Goal: Task Accomplishment & Management: Complete application form

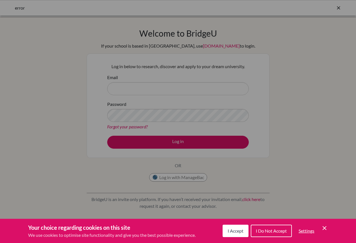
click at [149, 90] on div "Cookie Preferences" at bounding box center [178, 121] width 356 height 243
click at [306, 231] on span "Settings" at bounding box center [306, 230] width 16 height 5
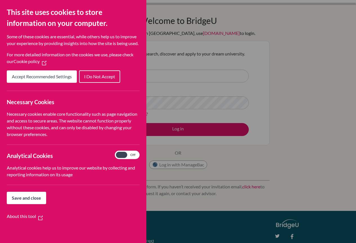
scroll to position [28, 0]
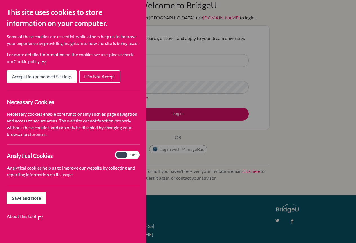
click at [28, 200] on span "Save and close" at bounding box center [26, 197] width 29 height 5
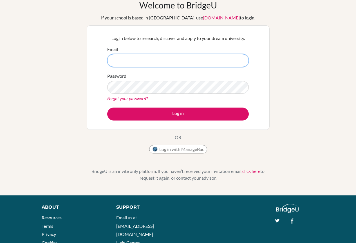
click at [127, 58] on input "Email" at bounding box center [177, 60] width 141 height 13
type input "crodriguez@amschool.org"
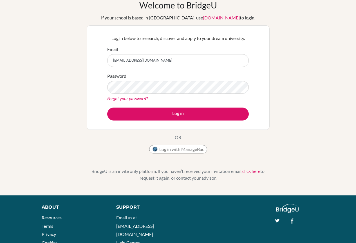
click at [139, 97] on link "Forgot your password?" at bounding box center [127, 98] width 40 height 5
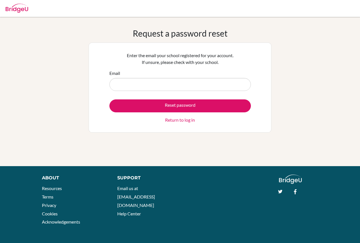
click at [126, 86] on input "Email" at bounding box center [179, 84] width 141 height 13
type input "crodriguez@amschool.org"
click at [109, 99] on button "Reset password" at bounding box center [179, 105] width 141 height 13
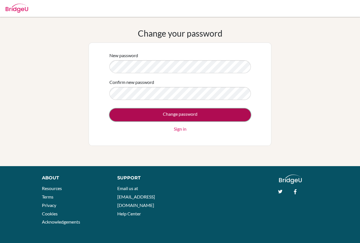
click at [164, 112] on input "Change password" at bounding box center [179, 114] width 141 height 13
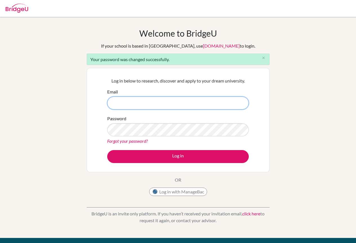
click at [166, 104] on input "Email" at bounding box center [177, 102] width 141 height 13
type input "crodriguez@amschool.org"
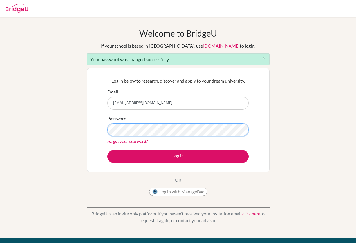
click at [107, 150] on button "Log in" at bounding box center [177, 156] width 141 height 13
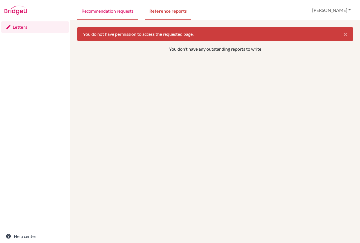
click at [115, 11] on link "Recommendation requests" at bounding box center [107, 10] width 61 height 19
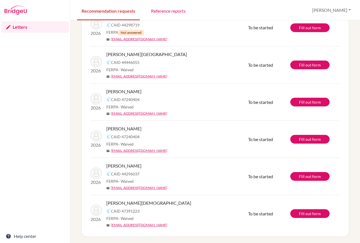
scroll to position [56, 0]
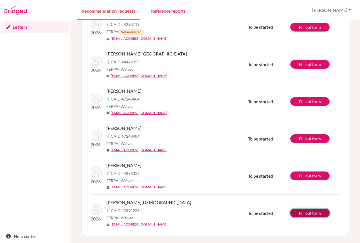
click at [301, 214] on link "Fill out form" at bounding box center [309, 212] width 39 height 9
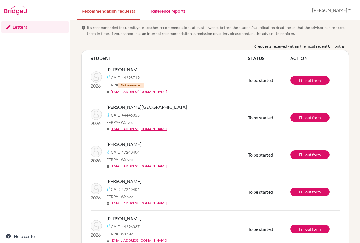
scroll to position [0, 0]
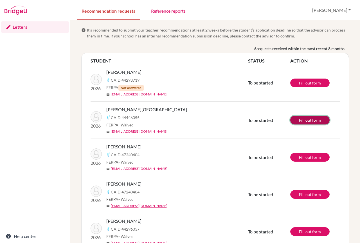
click at [308, 118] on link "Fill out form" at bounding box center [309, 120] width 39 height 9
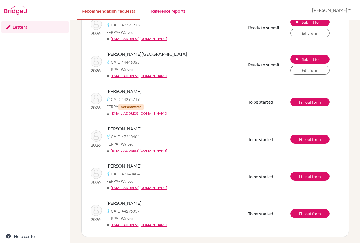
scroll to position [56, 0]
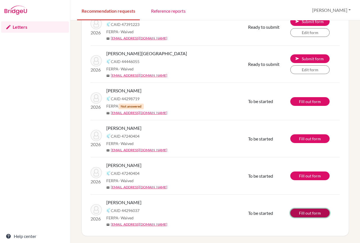
click at [308, 214] on link "Fill out form" at bounding box center [309, 212] width 39 height 9
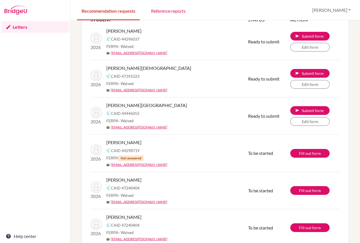
scroll to position [56, 0]
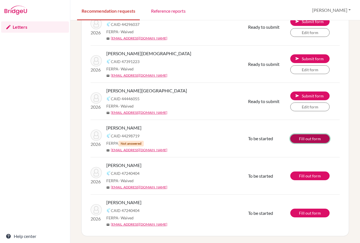
click at [310, 138] on link "Fill out form" at bounding box center [309, 138] width 39 height 9
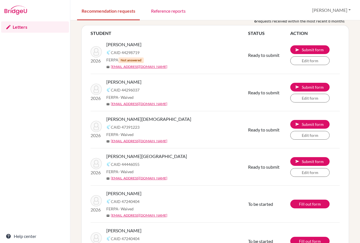
scroll to position [56, 0]
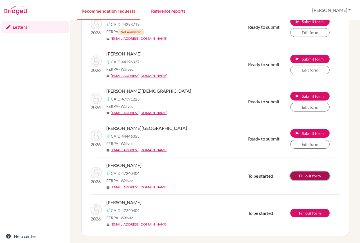
click at [297, 175] on link "Fill out form" at bounding box center [309, 175] width 39 height 9
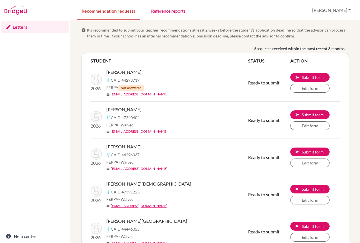
click at [67, 111] on div "Letters Help center" at bounding box center [35, 131] width 70 height 222
drag, startPoint x: 26, startPoint y: 109, endPoint x: 35, endPoint y: 81, distance: 29.2
click at [26, 109] on div "Letters Help center" at bounding box center [35, 131] width 70 height 222
click at [300, 89] on link "Edit form" at bounding box center [309, 88] width 39 height 9
click at [290, 128] on link "Edit form" at bounding box center [309, 125] width 39 height 9
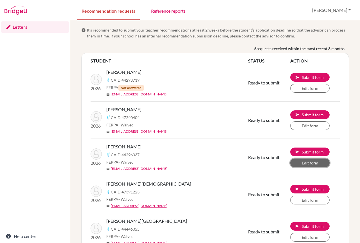
click at [291, 163] on link "Edit form" at bounding box center [309, 162] width 39 height 9
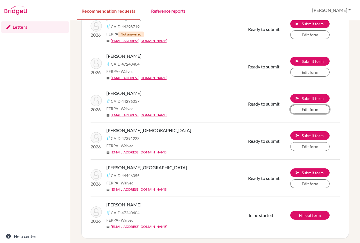
scroll to position [56, 0]
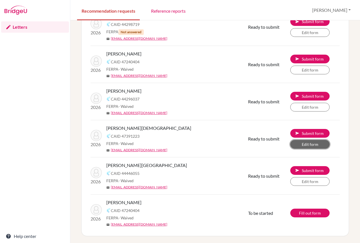
click at [298, 145] on link "Edit form" at bounding box center [309, 144] width 39 height 9
click at [303, 184] on link "Edit form" at bounding box center [309, 181] width 39 height 9
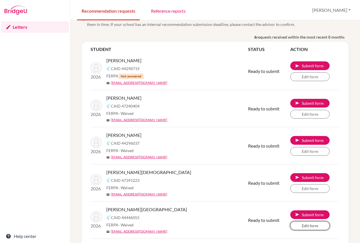
scroll to position [0, 0]
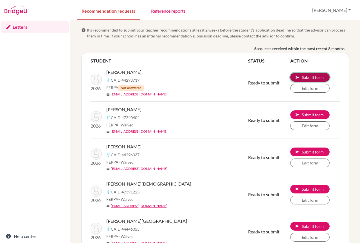
click at [297, 76] on button "send Submit form" at bounding box center [309, 77] width 39 height 9
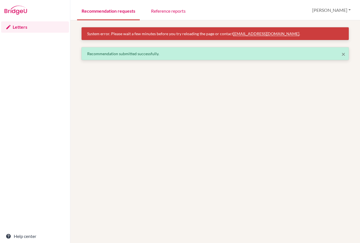
click at [121, 12] on link "Recommendation requests" at bounding box center [108, 10] width 63 height 19
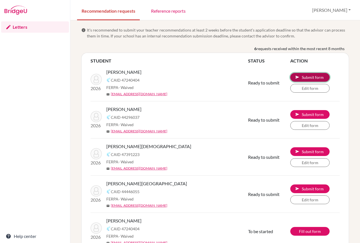
click at [301, 76] on button "send Submit form" at bounding box center [309, 77] width 39 height 9
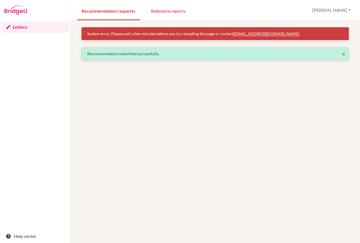
click at [24, 28] on link "Letters" at bounding box center [35, 26] width 68 height 11
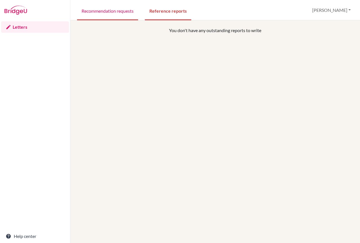
click at [117, 14] on link "Recommendation requests" at bounding box center [107, 10] width 61 height 19
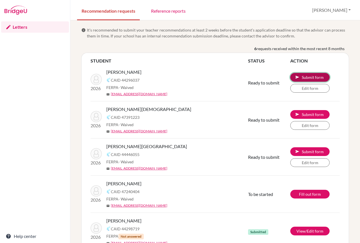
click at [295, 78] on span "send" at bounding box center [297, 77] width 4 height 4
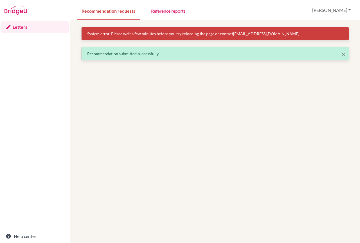
click at [25, 26] on link "Letters" at bounding box center [35, 26] width 68 height 11
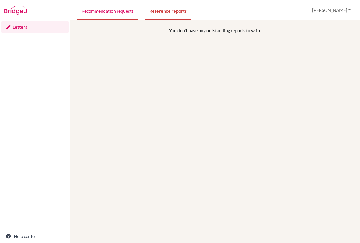
click at [114, 10] on link "Recommendation requests" at bounding box center [107, 10] width 61 height 19
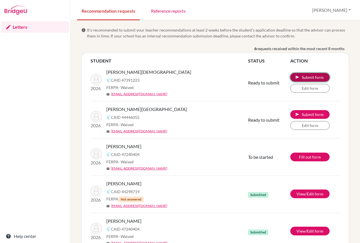
click at [295, 78] on span "send" at bounding box center [297, 77] width 4 height 4
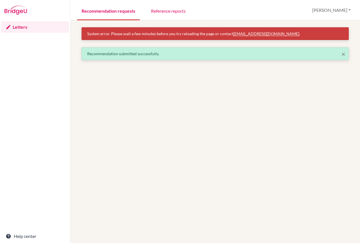
click at [95, 10] on link "Recommendation requests" at bounding box center [108, 10] width 63 height 19
click at [178, 15] on link "Reference reports" at bounding box center [168, 10] width 44 height 19
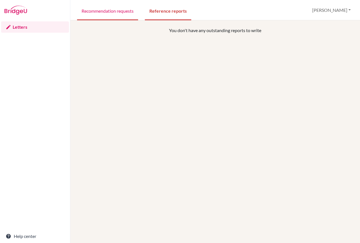
click at [124, 13] on link "Recommendation requests" at bounding box center [107, 10] width 61 height 19
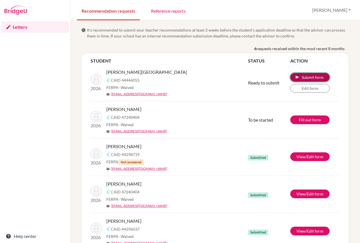
click at [301, 76] on button "send Submit form" at bounding box center [309, 77] width 39 height 9
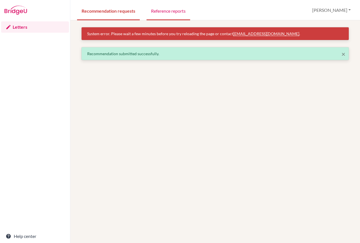
click at [165, 8] on link "Reference reports" at bounding box center [168, 10] width 44 height 19
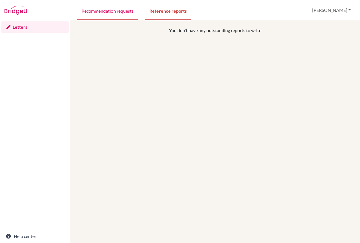
click at [117, 10] on link "Recommendation requests" at bounding box center [107, 10] width 61 height 19
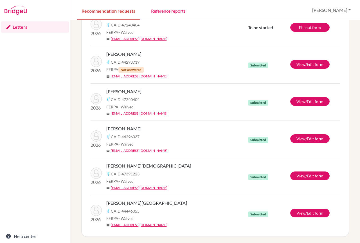
scroll to position [56, 0]
